Goal: Navigation & Orientation: Find specific page/section

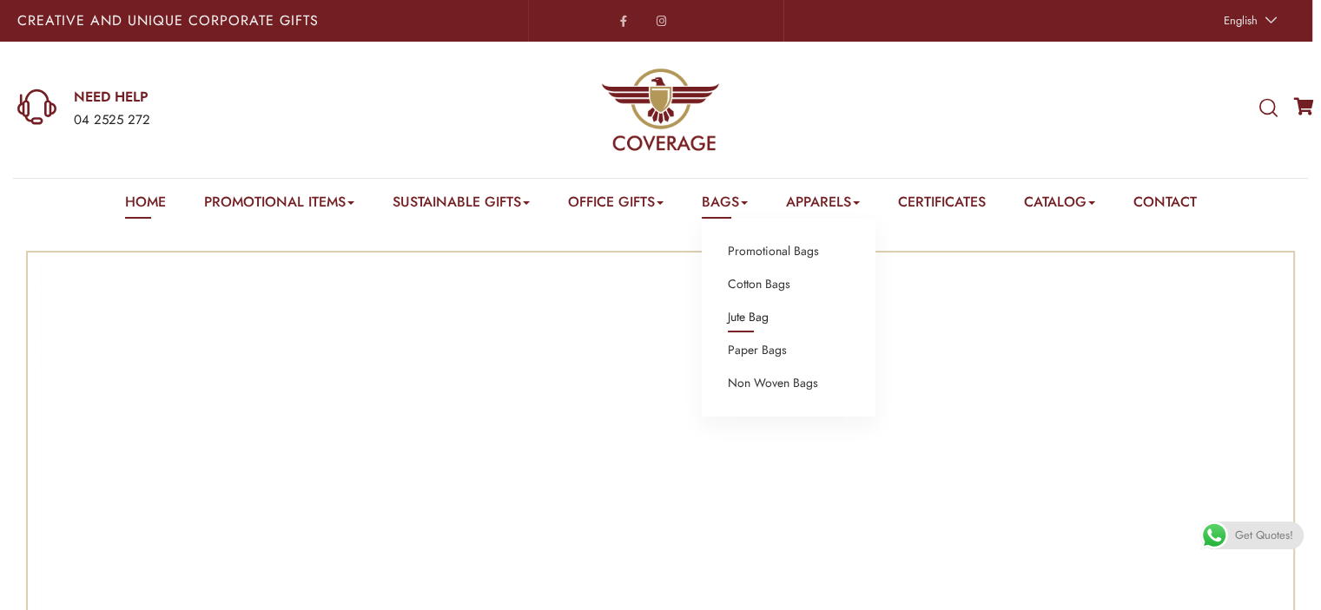
click at [754, 322] on link "Jute Bag" at bounding box center [748, 317] width 41 height 23
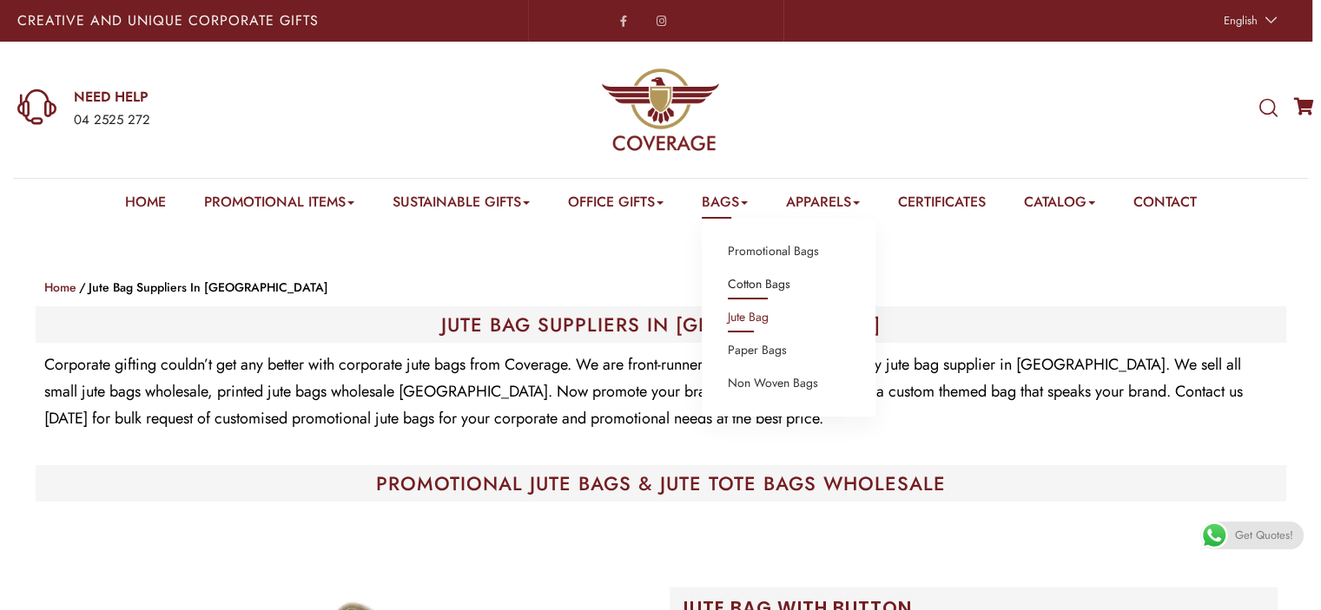
click at [767, 273] on link "Cotton Bags" at bounding box center [759, 284] width 63 height 23
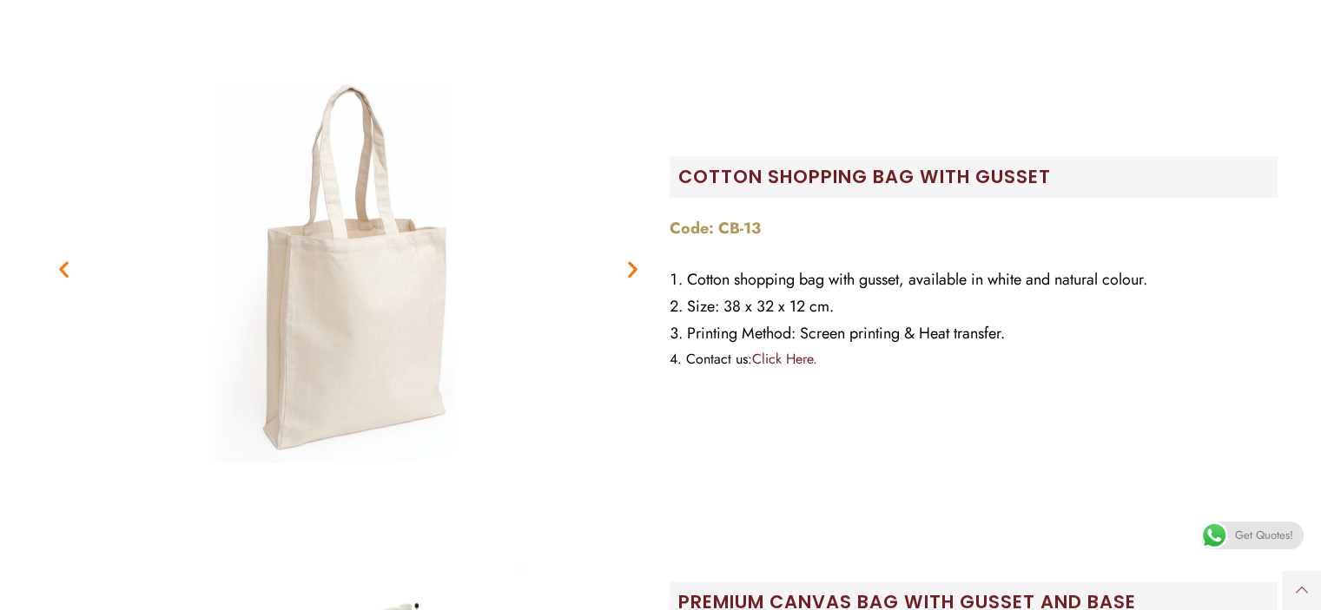
scroll to position [1215, 0]
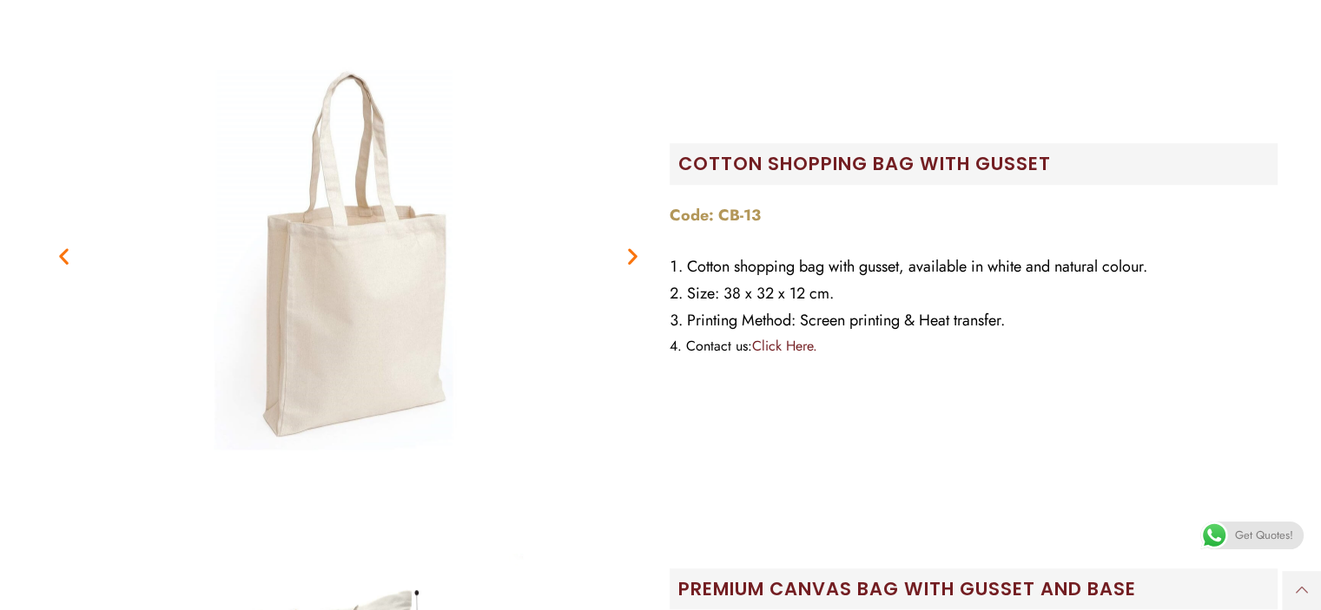
click at [786, 351] on link "Click Here." at bounding box center [784, 346] width 65 height 20
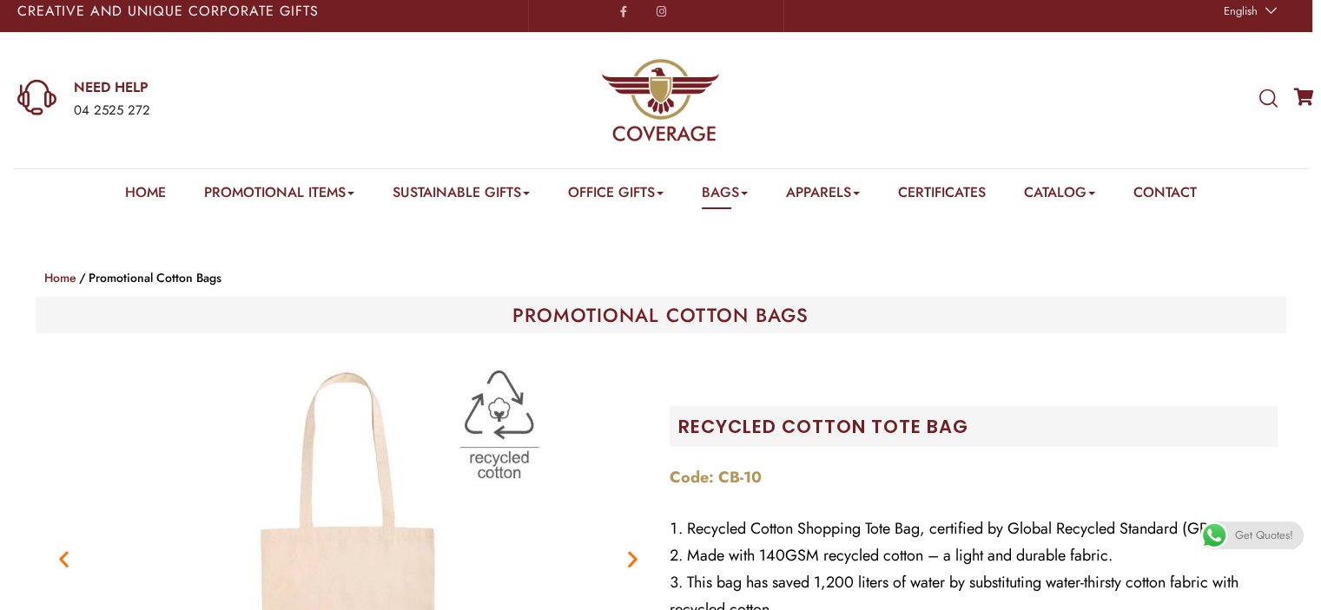
scroll to position [0, 0]
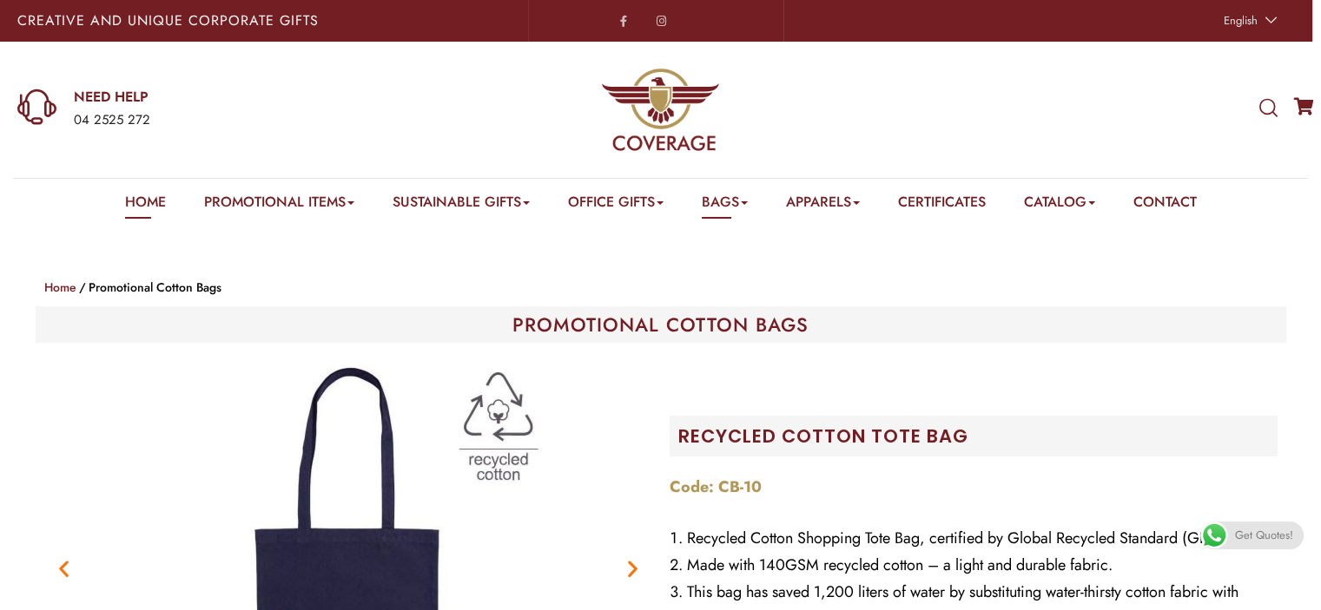
click at [139, 196] on link "Home" at bounding box center [145, 205] width 41 height 27
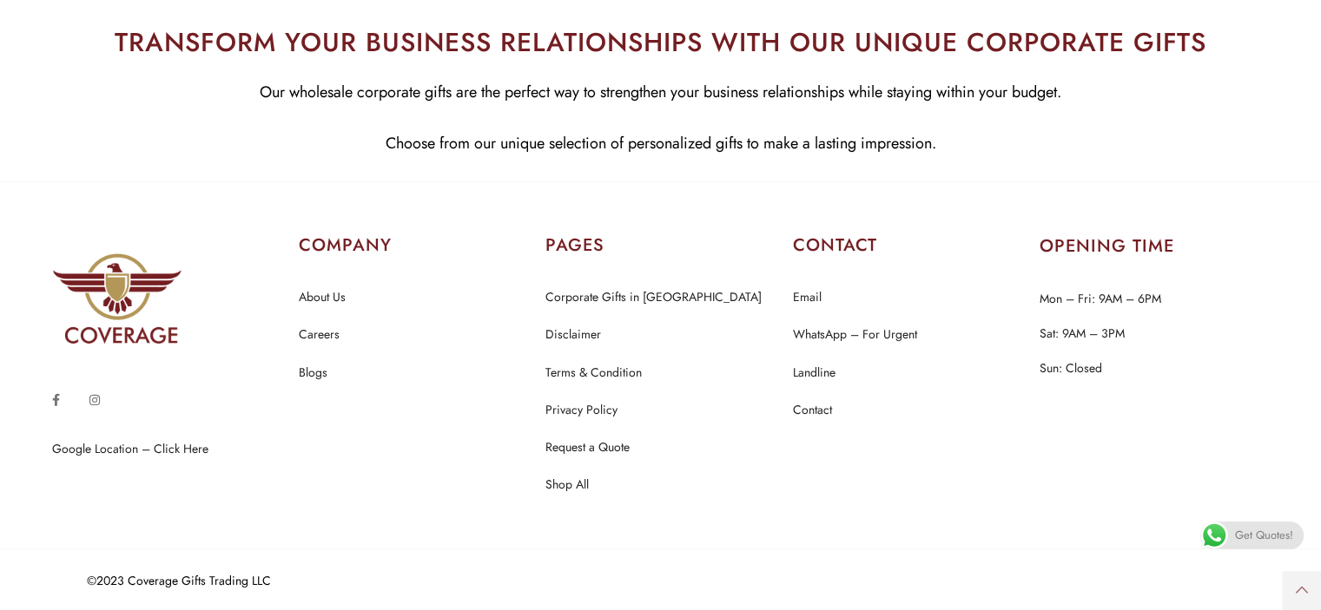
scroll to position [8523, 0]
click at [812, 405] on link "Contact" at bounding box center [812, 410] width 39 height 23
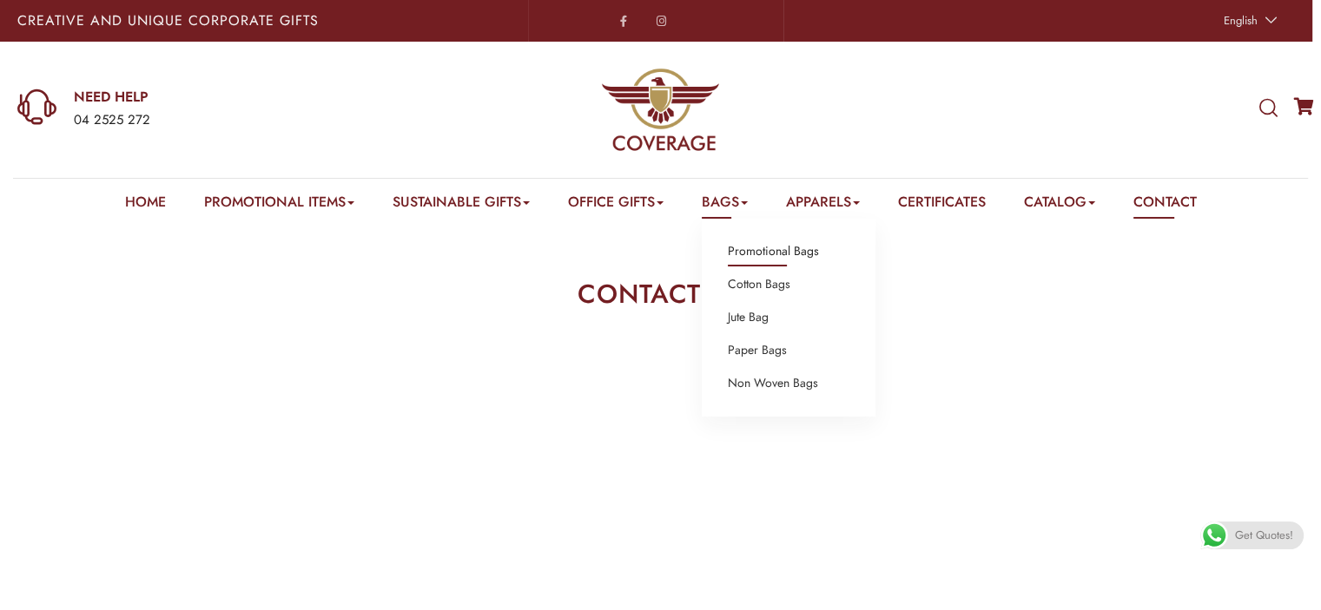
click at [769, 256] on link "Promotional Bags" at bounding box center [773, 251] width 91 height 23
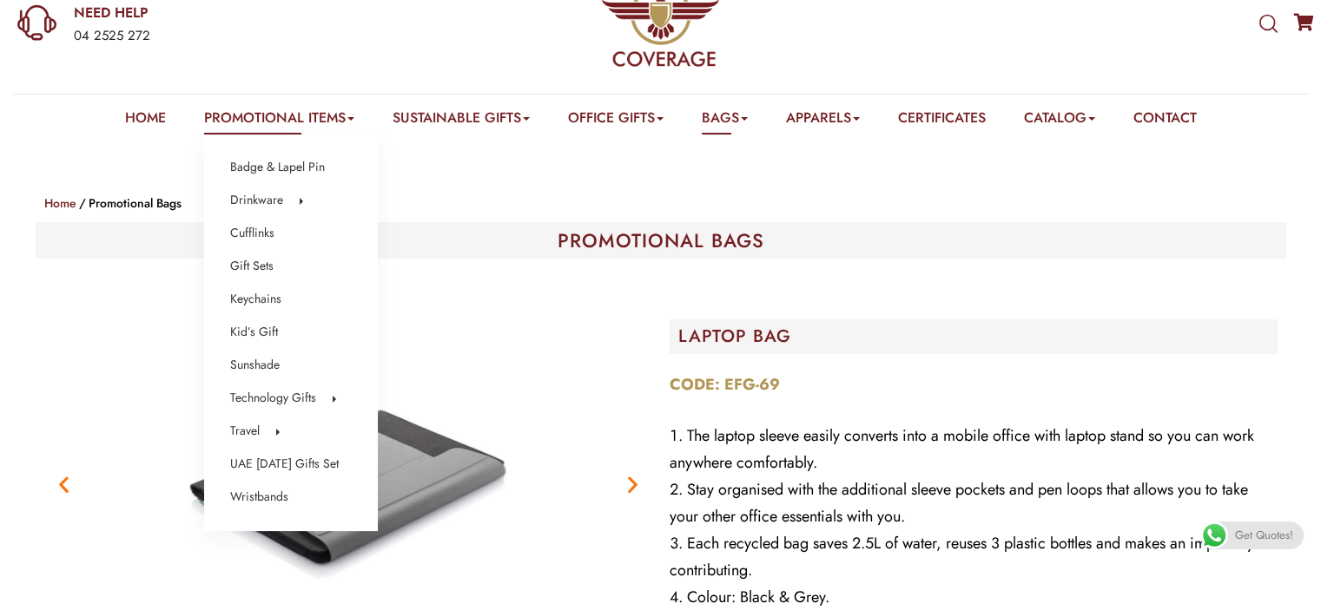
scroll to position [174, 0]
